Goal: Task Accomplishment & Management: Use online tool/utility

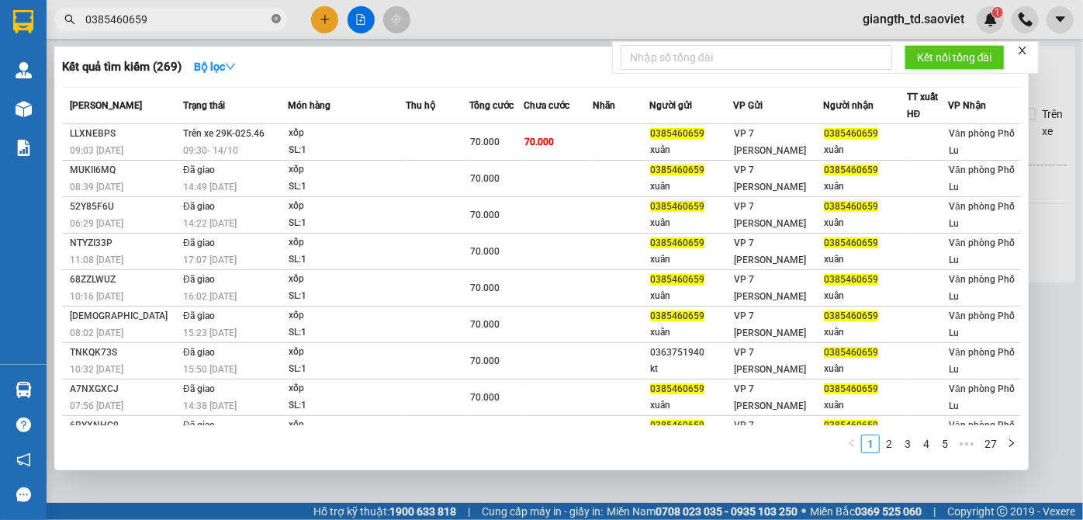
click at [275, 14] on icon "close-circle" at bounding box center [275, 18] width 9 height 9
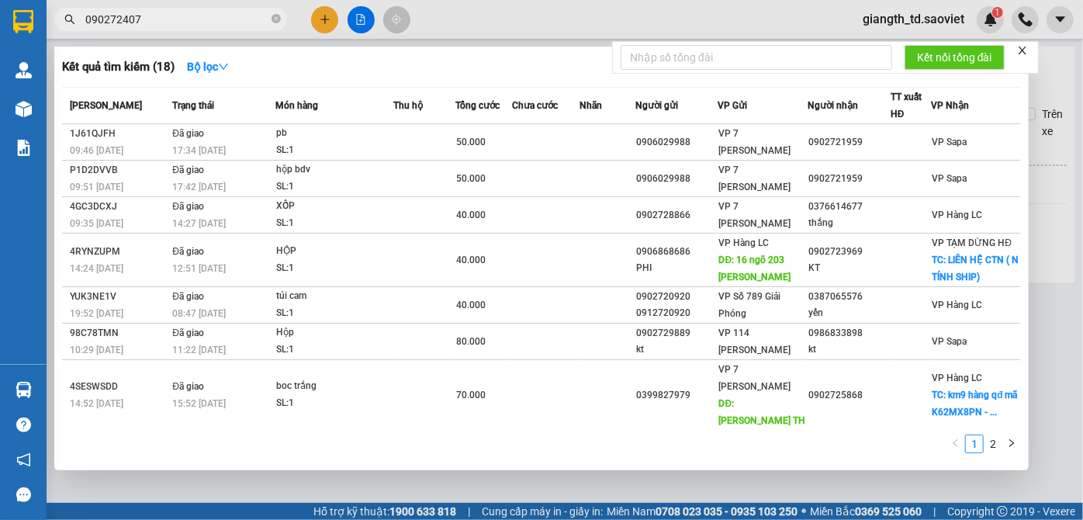
type input "0902724078"
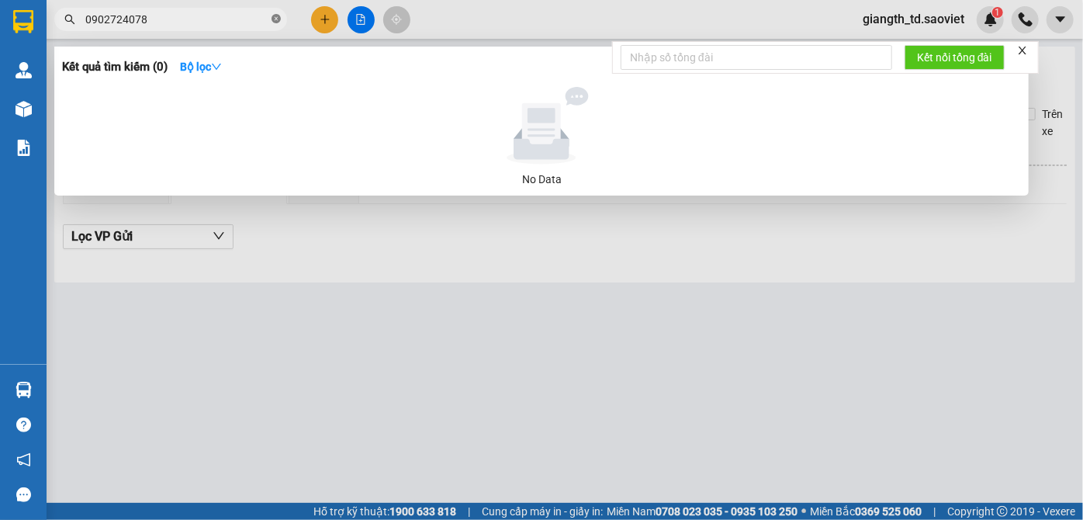
click at [275, 21] on icon "close-circle" at bounding box center [275, 18] width 9 height 9
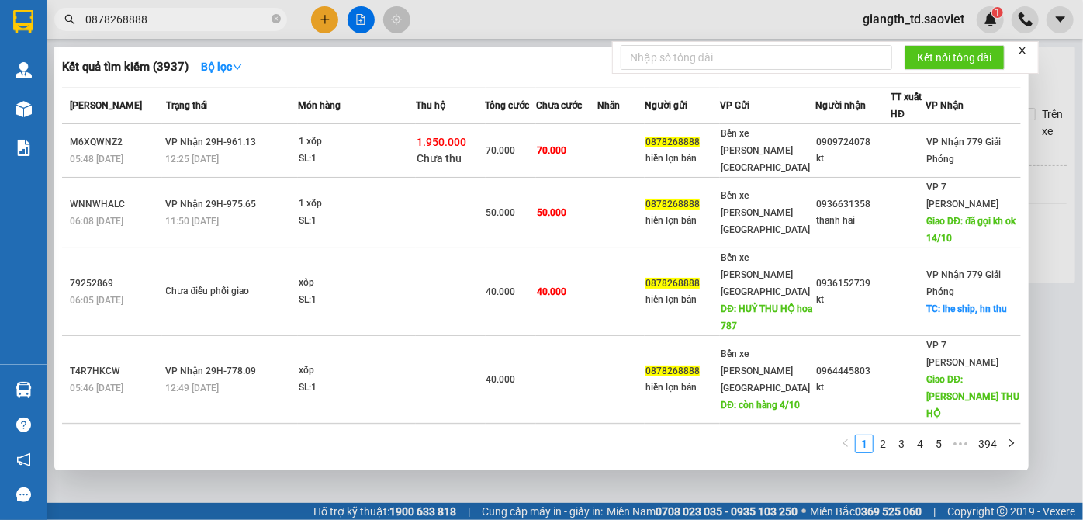
type input "0878268888"
click at [276, 20] on icon "close-circle" at bounding box center [275, 18] width 9 height 9
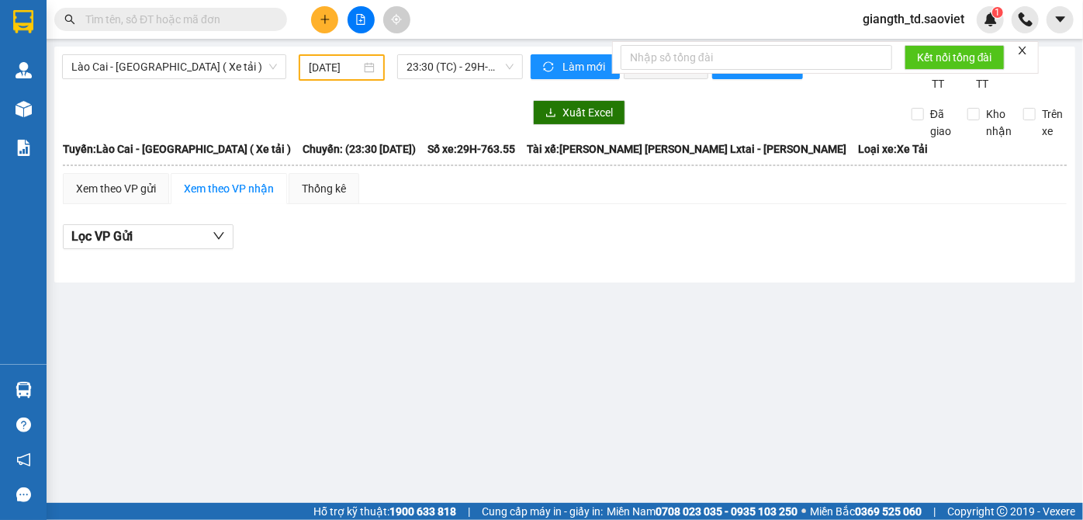
drag, startPoint x: 224, startPoint y: 9, endPoint x: 199, endPoint y: 11, distance: 25.6
drag, startPoint x: 199, startPoint y: 11, endPoint x: 154, endPoint y: 11, distance: 45.0
paste input "0334360668"
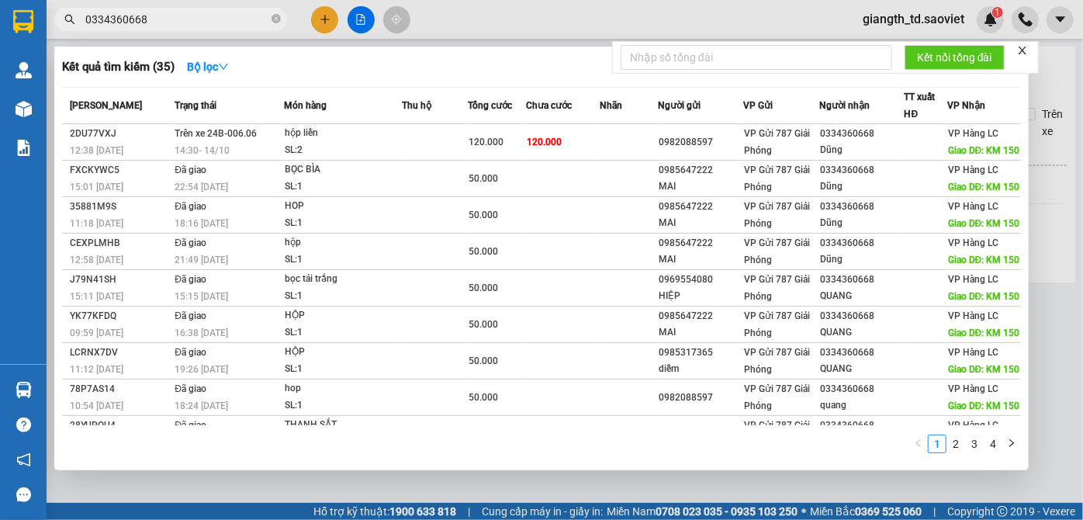
type input "0334360668"
click at [276, 15] on icon "close-circle" at bounding box center [275, 18] width 9 height 9
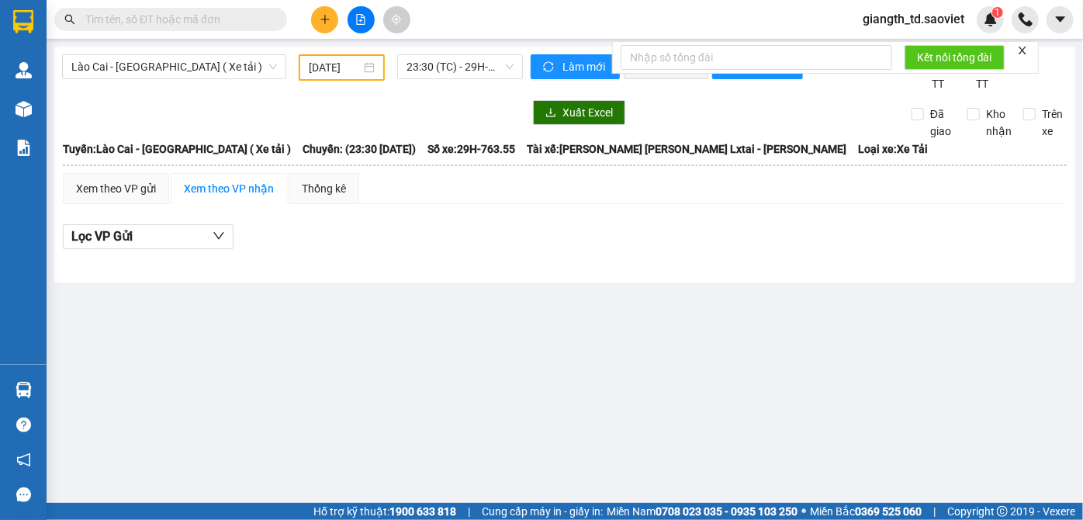
click at [224, 18] on input "text" at bounding box center [176, 19] width 183 height 17
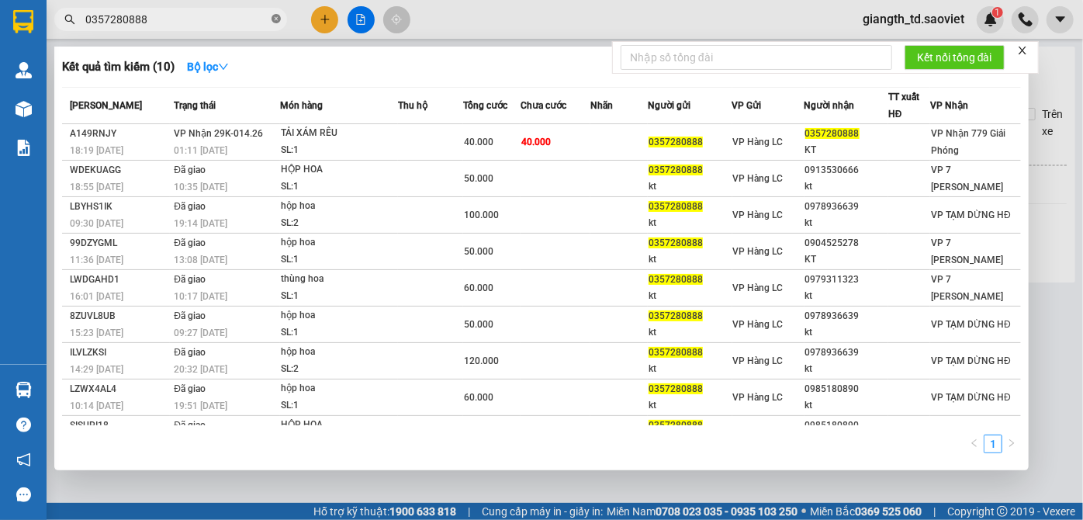
type input "0357280888"
click at [282, 23] on span "0357280888" at bounding box center [170, 19] width 233 height 23
click at [272, 17] on icon "close-circle" at bounding box center [275, 18] width 9 height 9
type input "0357280888"
click at [275, 16] on icon "close-circle" at bounding box center [275, 18] width 9 height 9
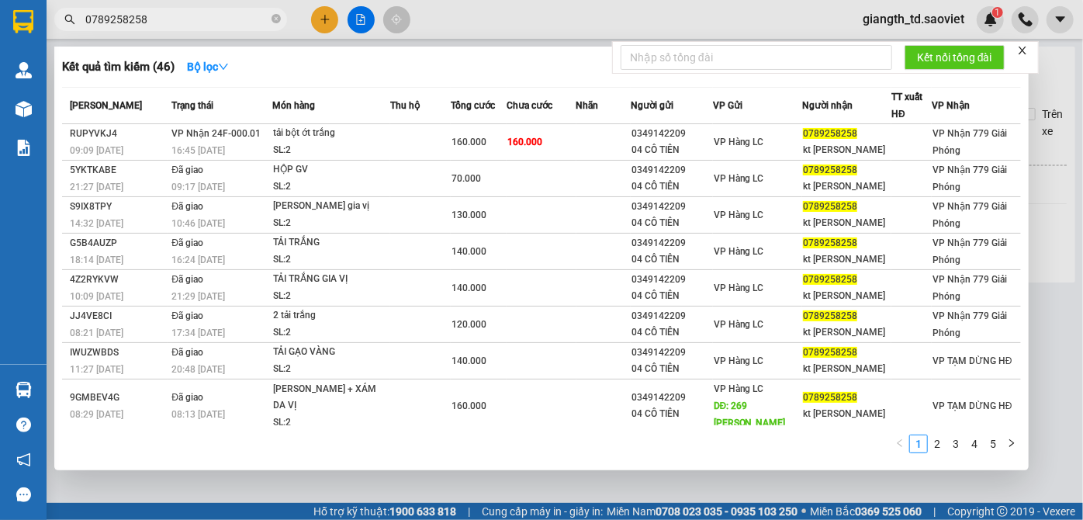
type input "0789258258"
click at [276, 19] on icon "close-circle" at bounding box center [275, 18] width 9 height 9
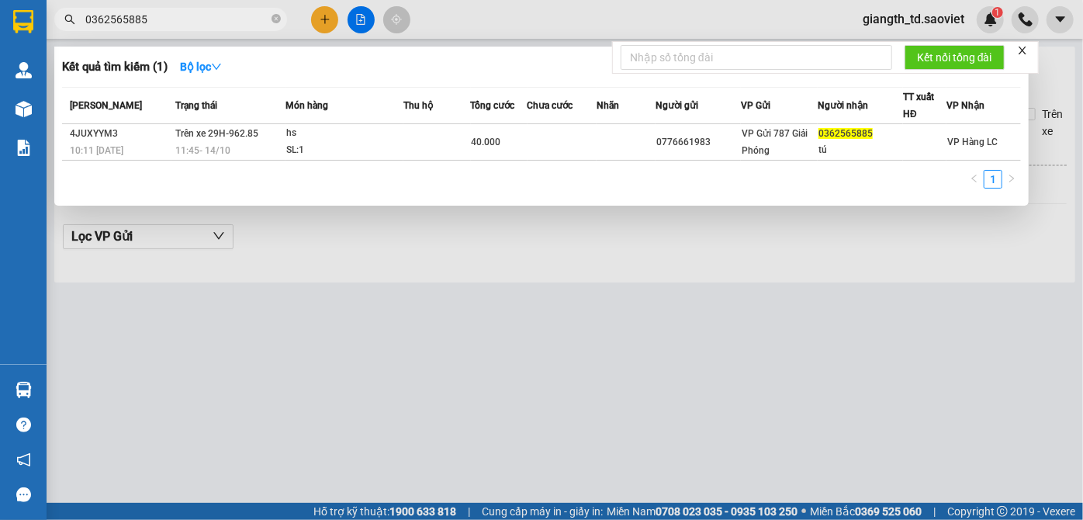
type input "0362565885"
